Goal: Find specific page/section: Find specific page/section

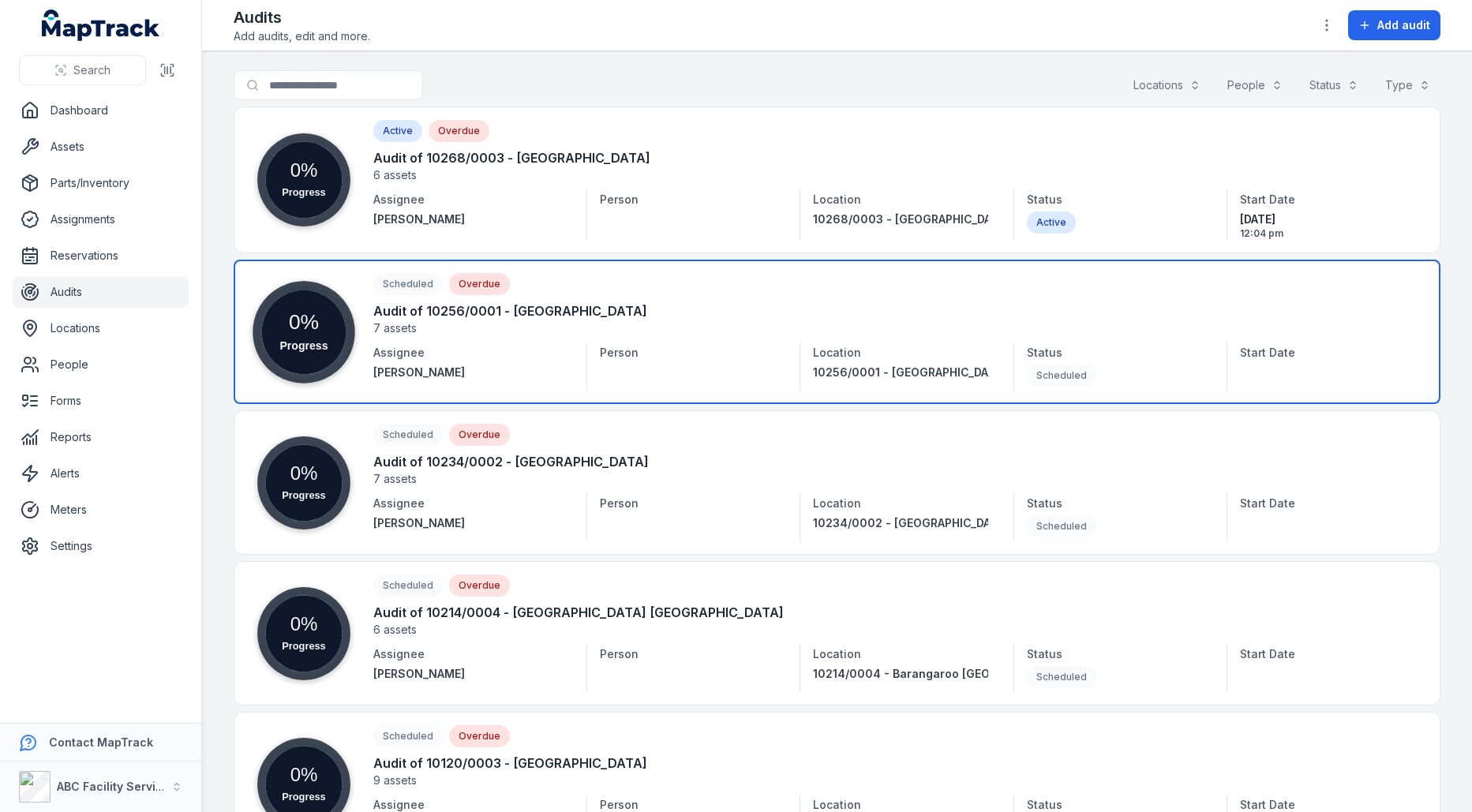
click at [715, 358] on link at bounding box center [837, 332] width 1207 height 144
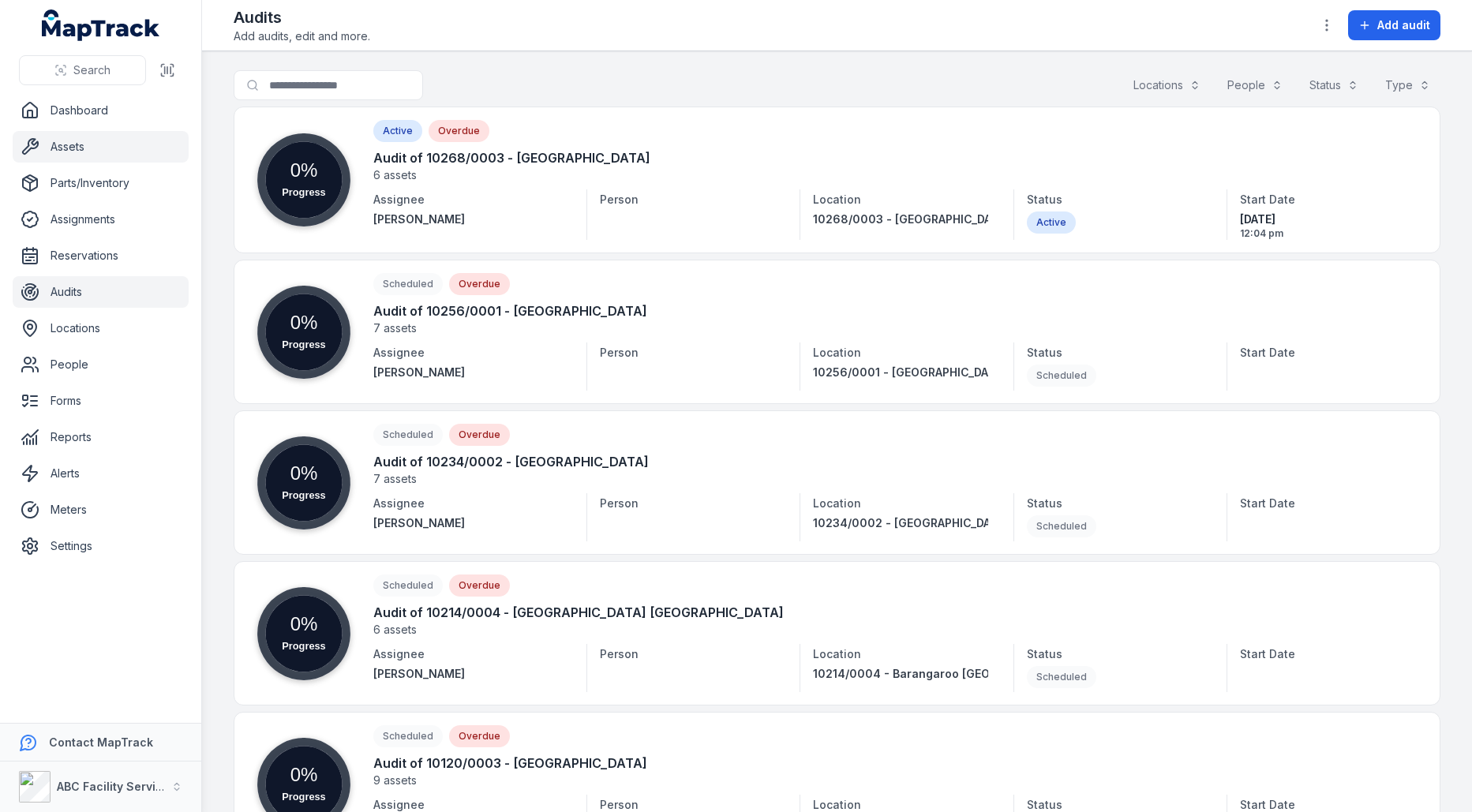
click at [99, 151] on link "Assets" at bounding box center [101, 146] width 176 height 32
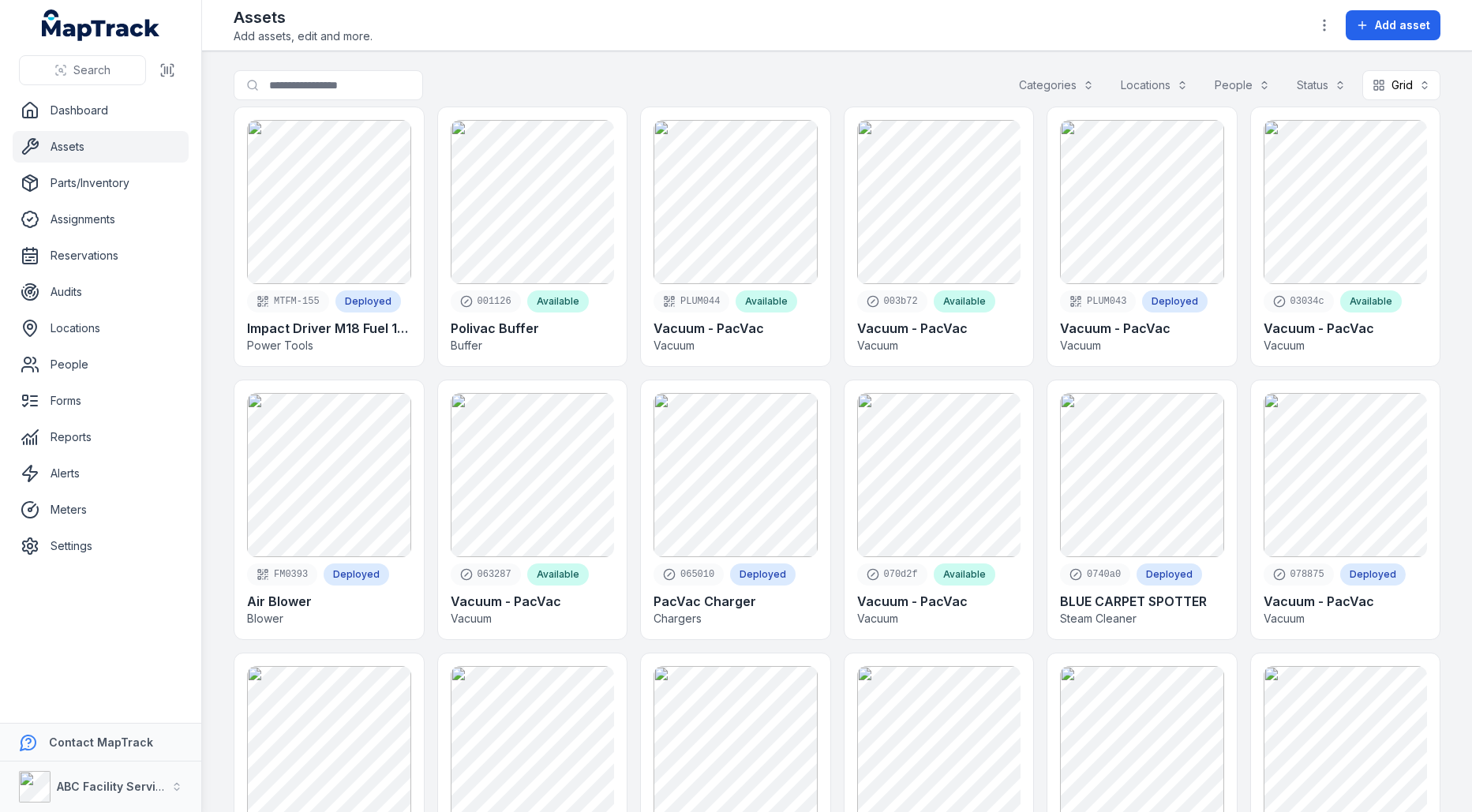
scroll to position [26, 0]
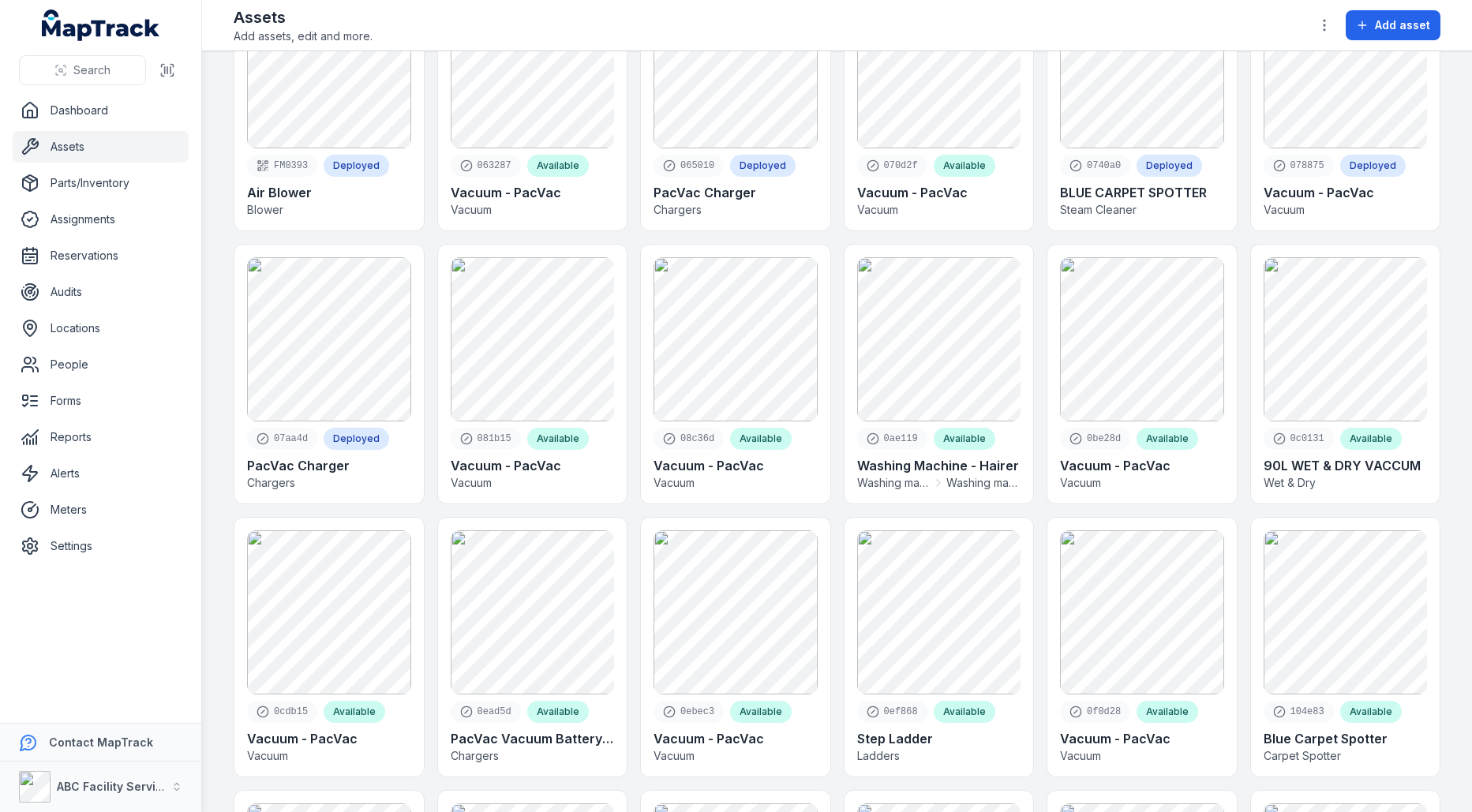
scroll to position [0, 0]
